Goal: Task Accomplishment & Management: Manage account settings

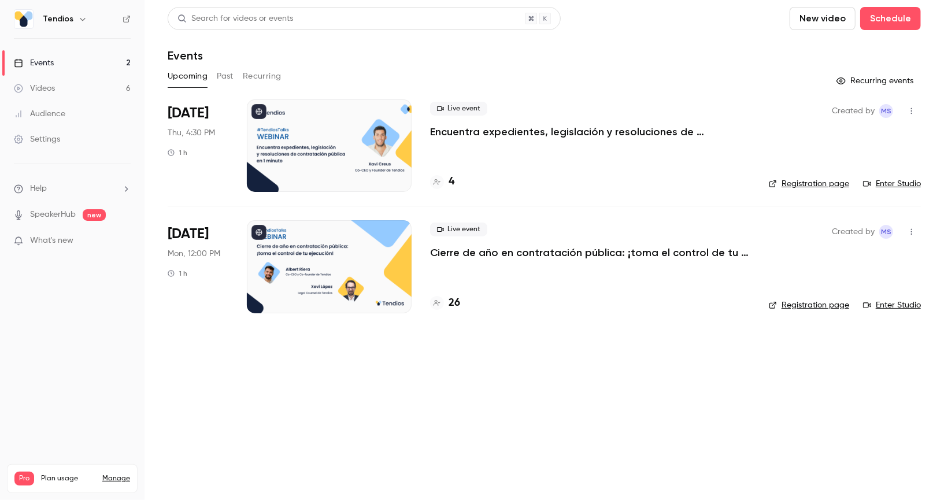
click at [352, 130] on div at bounding box center [329, 145] width 165 height 93
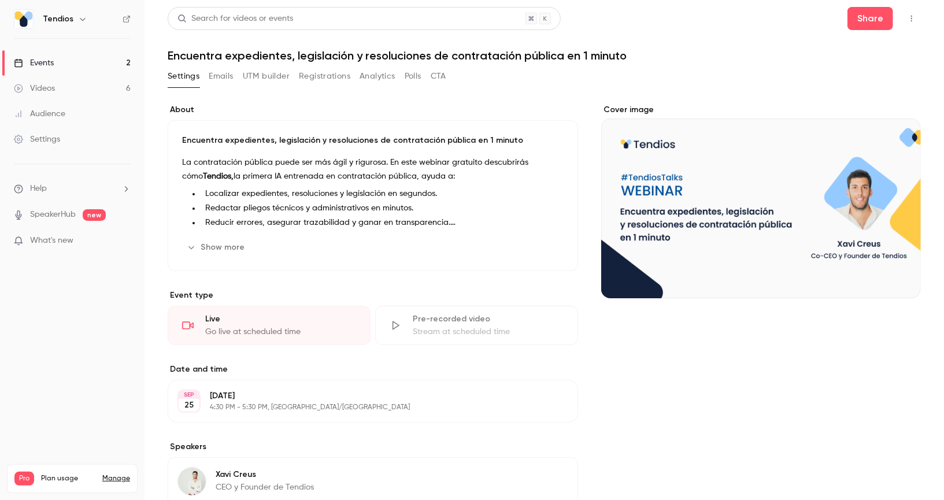
scroll to position [120, 0]
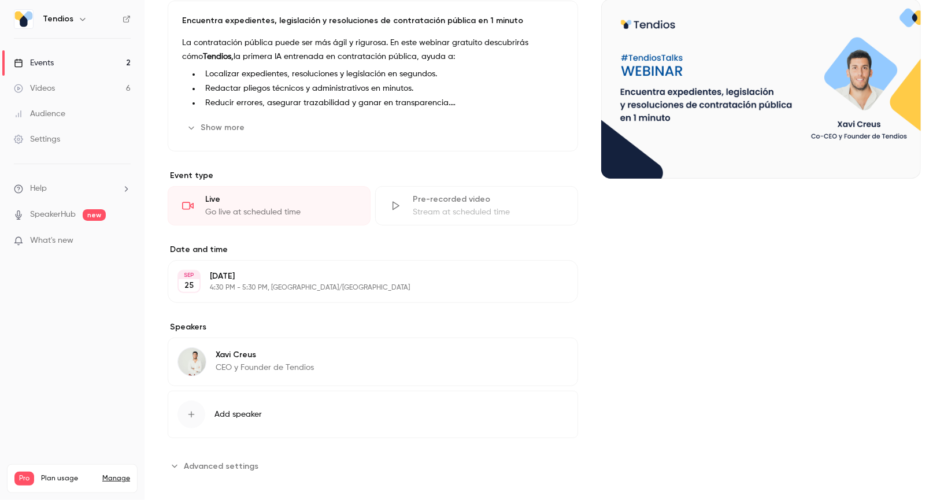
click at [548, 275] on button "Edit" at bounding box center [547, 281] width 42 height 19
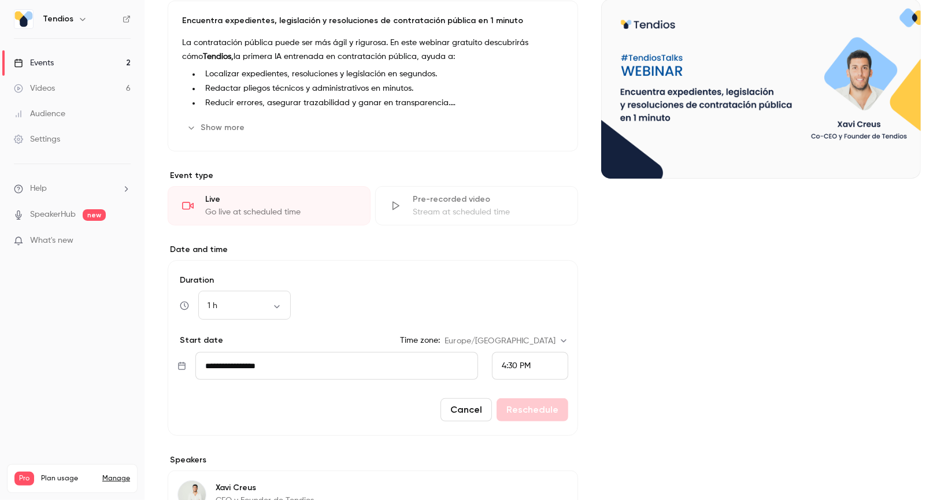
click at [552, 361] on div "4:30 PM" at bounding box center [530, 366] width 76 height 28
click at [520, 228] on span "12:00 PM" at bounding box center [519, 226] width 33 height 8
click at [523, 409] on button "Reschedule" at bounding box center [533, 409] width 72 height 23
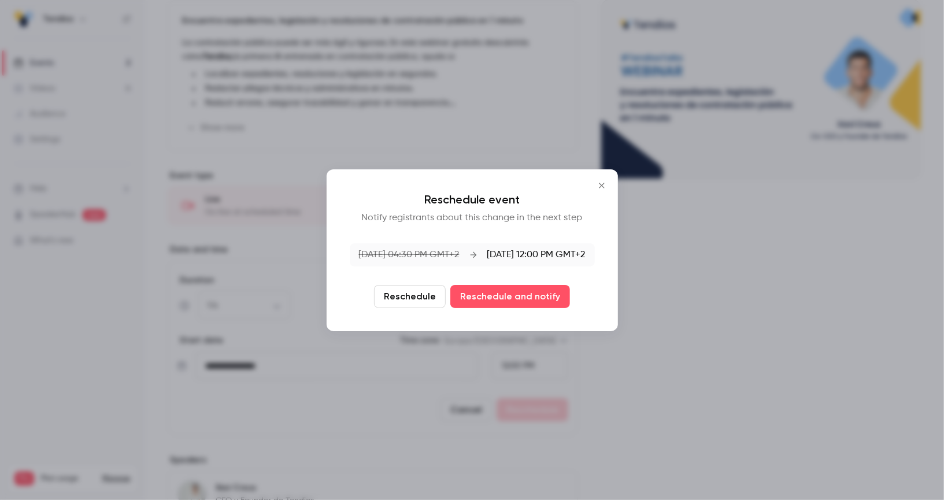
click at [401, 301] on button "Reschedule" at bounding box center [410, 296] width 72 height 23
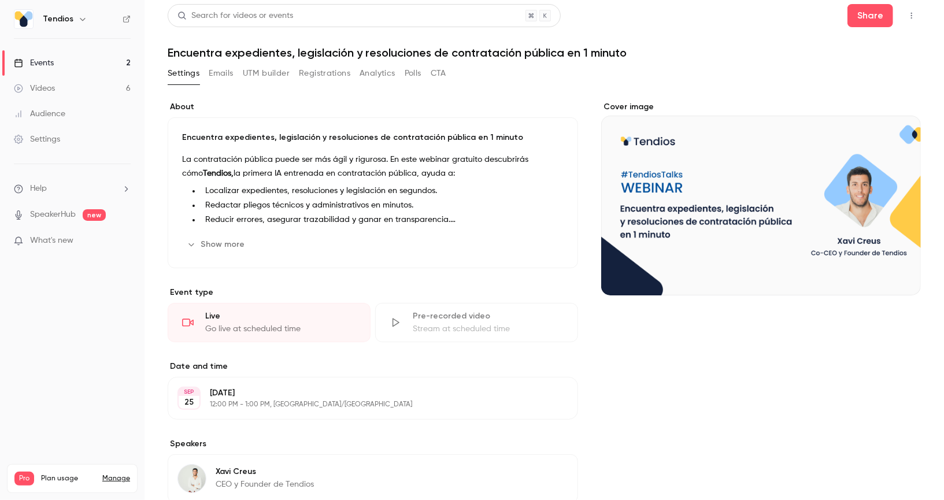
scroll to position [0, 0]
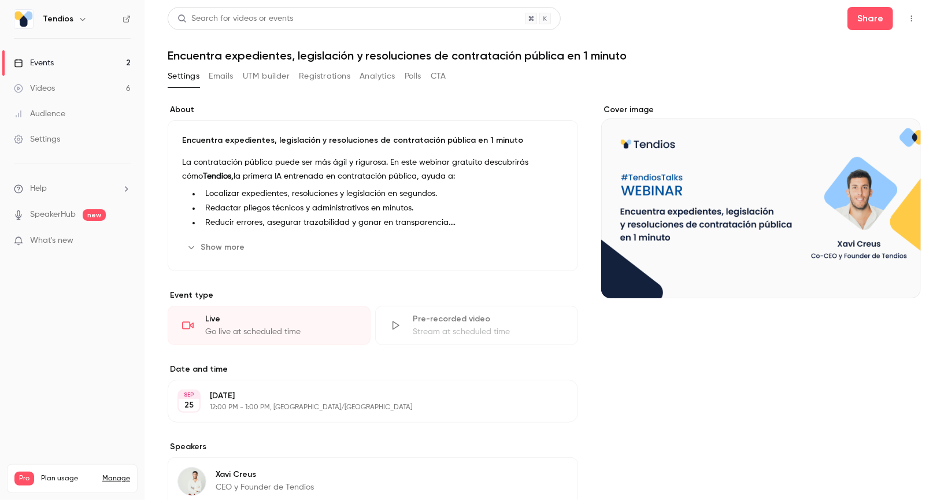
click at [56, 65] on link "Events 2" at bounding box center [72, 62] width 145 height 25
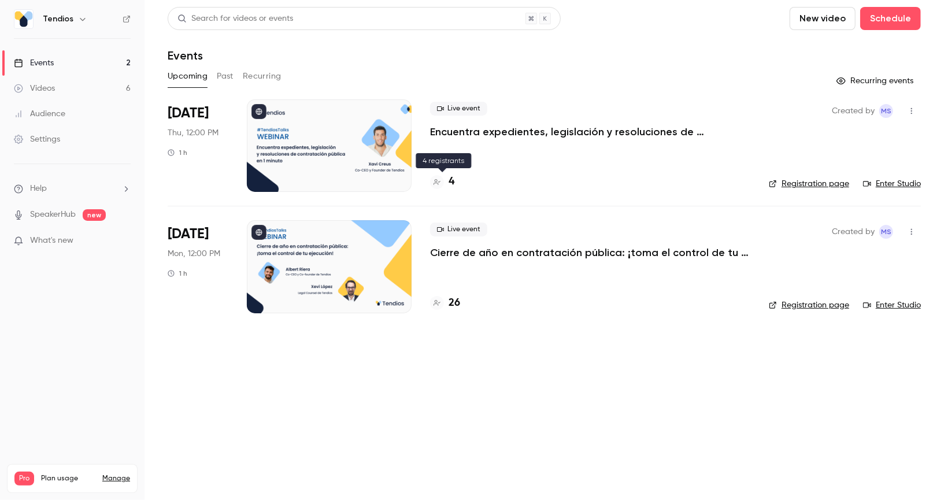
click at [452, 178] on h4 "4" at bounding box center [452, 182] width 6 height 16
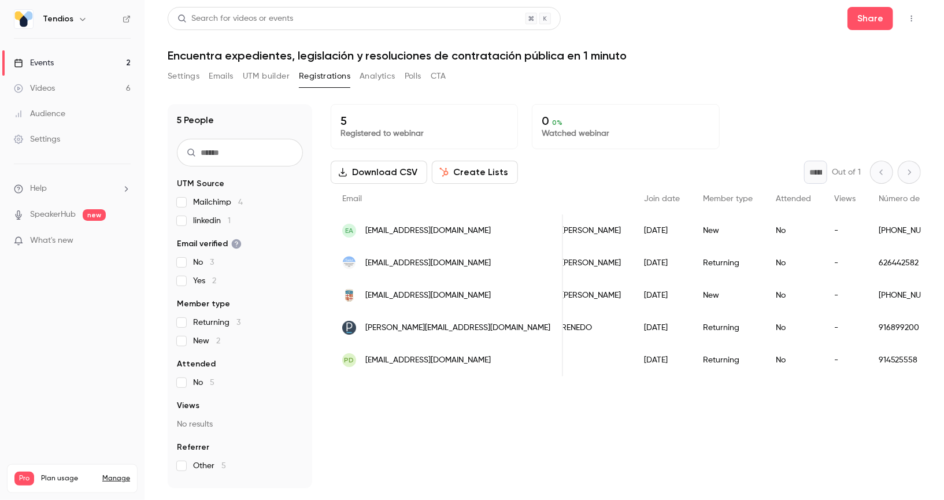
scroll to position [0, 67]
click at [910, 20] on icon "button" at bounding box center [911, 18] width 9 height 8
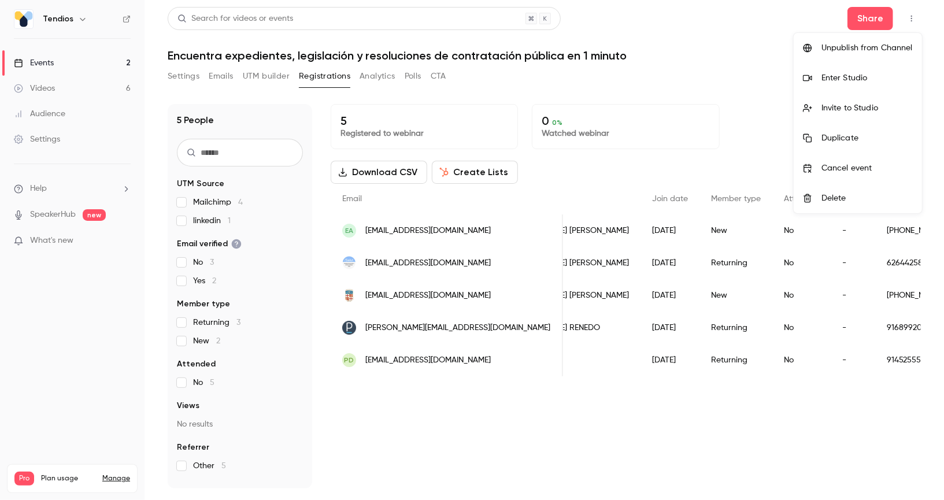
click at [910, 20] on div at bounding box center [472, 250] width 944 height 500
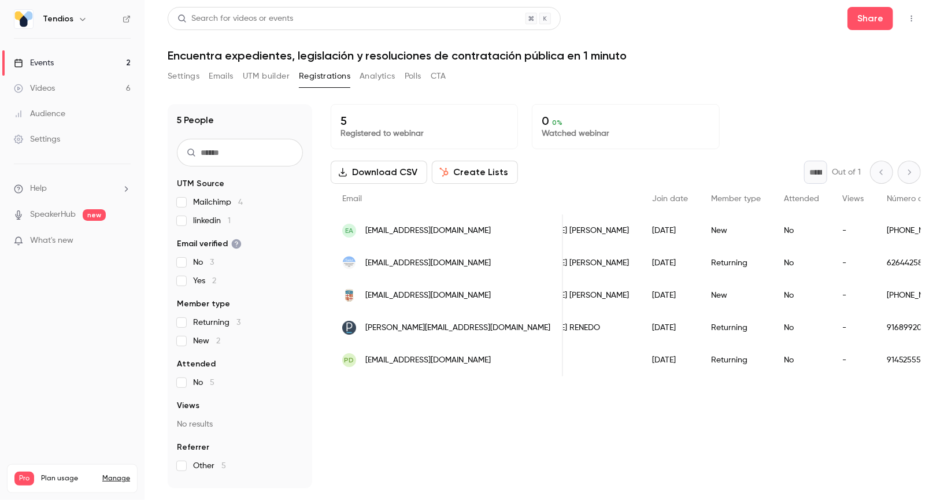
click at [93, 85] on link "Videos 6" at bounding box center [72, 88] width 145 height 25
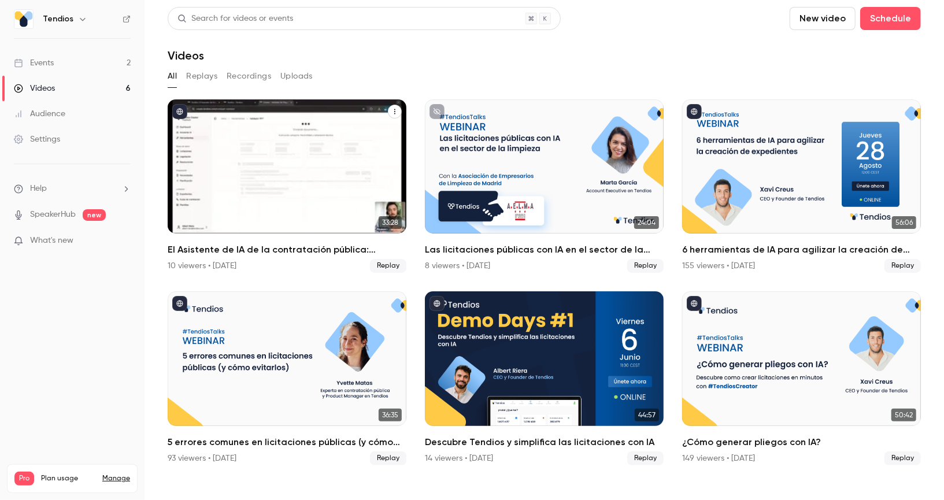
click at [397, 113] on icon "El Asistente de IA de la contratación pública: consulta, redacta y valida." at bounding box center [395, 111] width 7 height 7
click at [368, 136] on div "Share" at bounding box center [349, 139] width 90 height 12
